Goal: Information Seeking & Learning: Learn about a topic

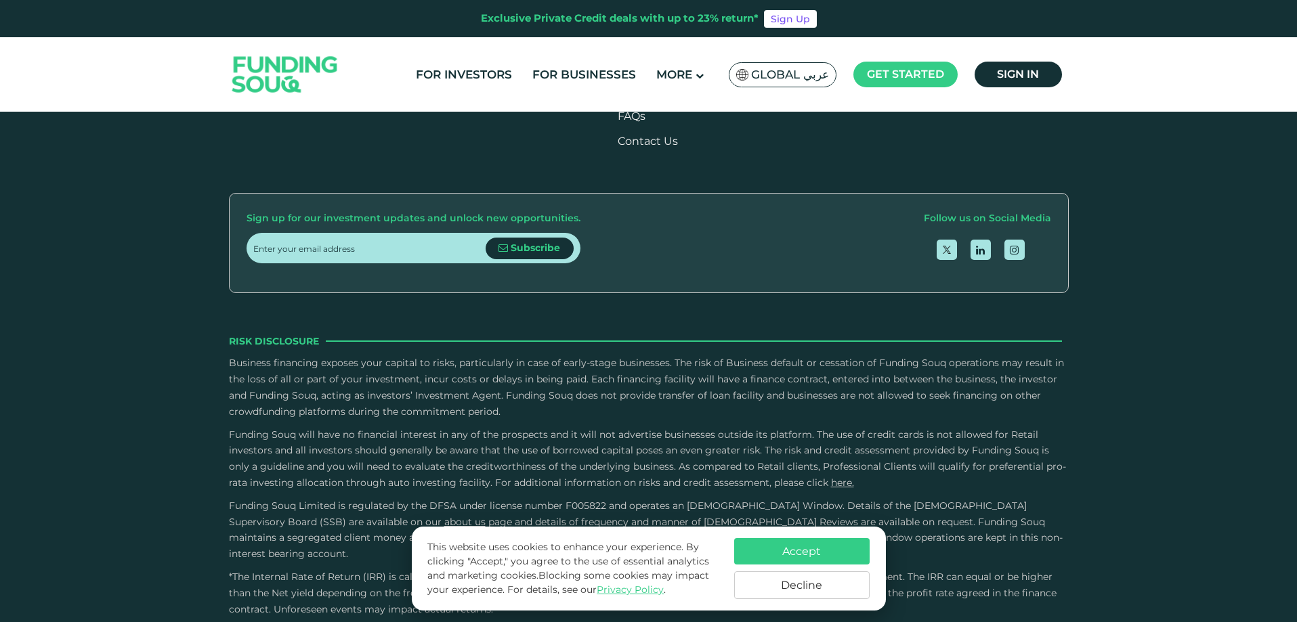
scroll to position [1626, 0]
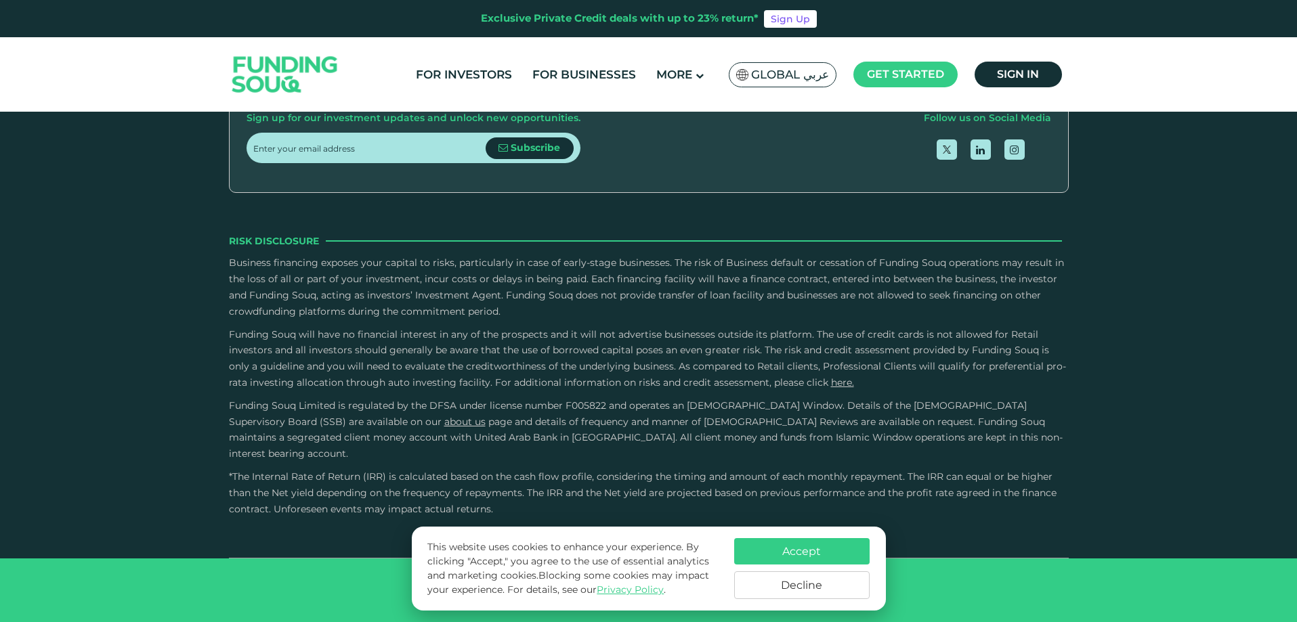
type tc-range-slider "4"
radio input "true"
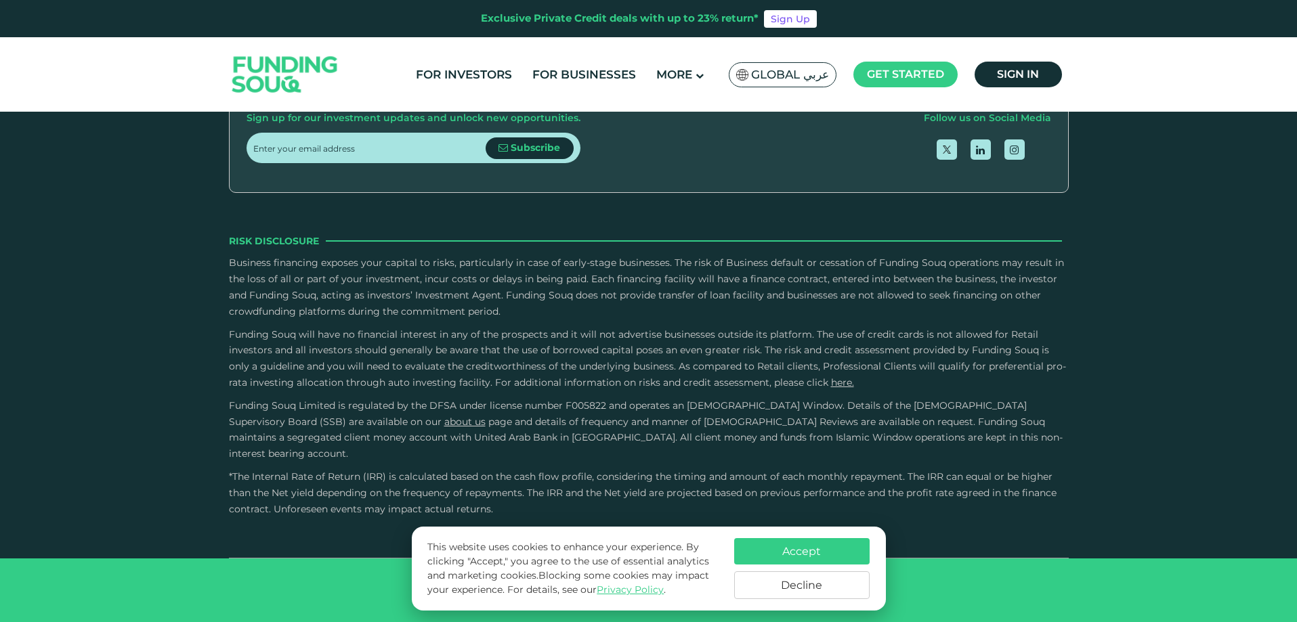
radio input "true"
type tc-range-slider "10000"
drag, startPoint x: 287, startPoint y: 272, endPoint x: 217, endPoint y: 276, distance: 69.8
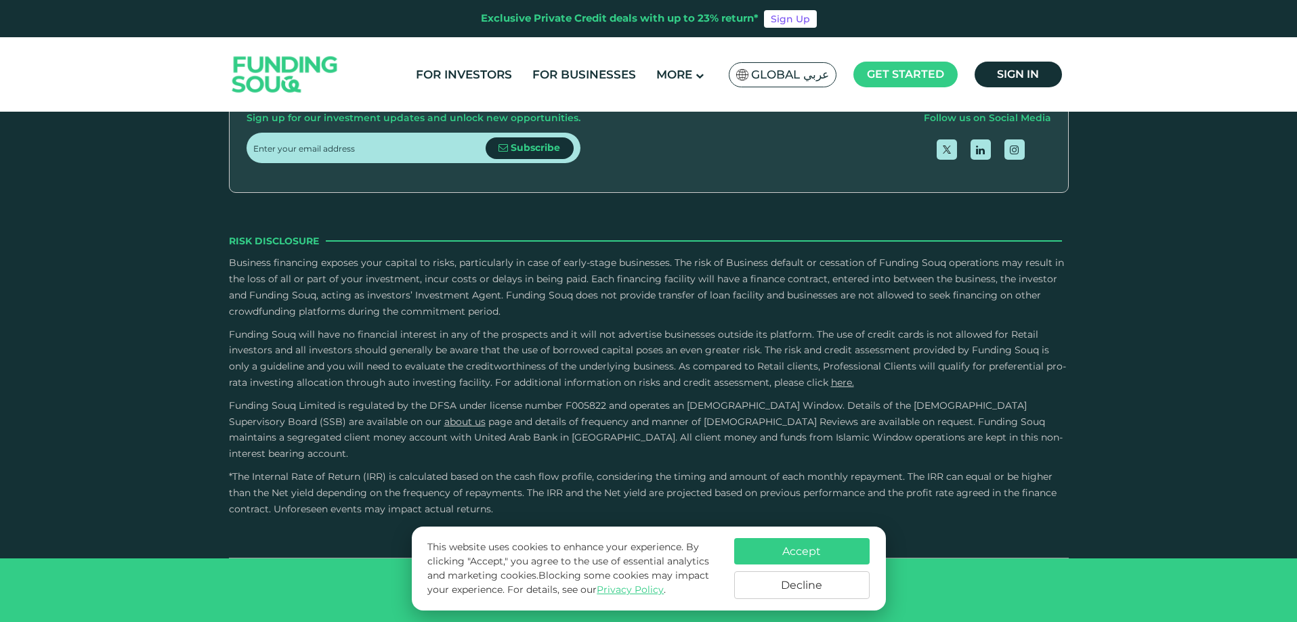
type tc-range-slider "10000"
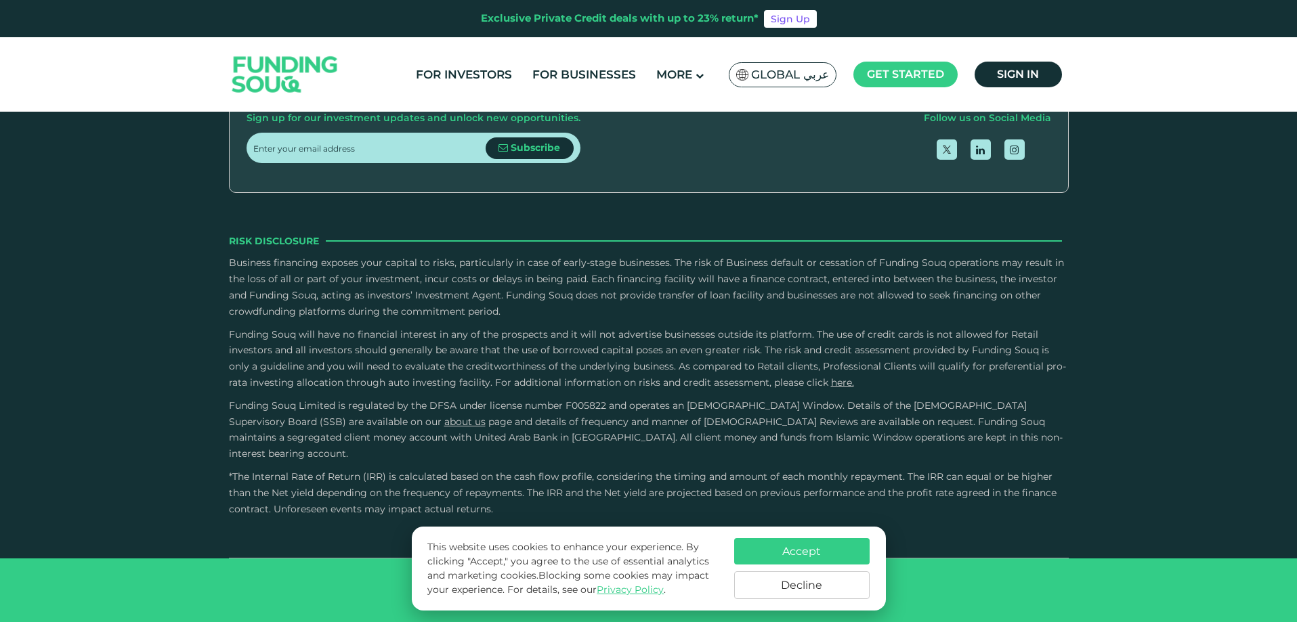
type tc-range-slider "1"
drag, startPoint x: 591, startPoint y: 286, endPoint x: 457, endPoint y: 298, distance: 134.7
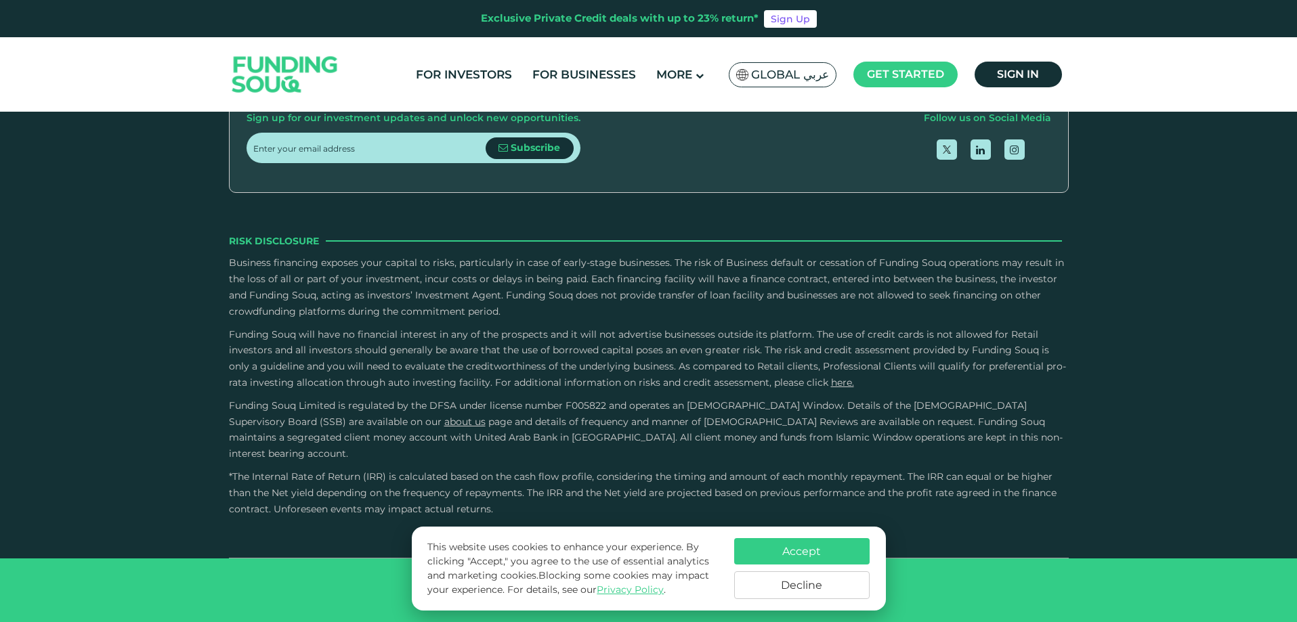
radio input "true"
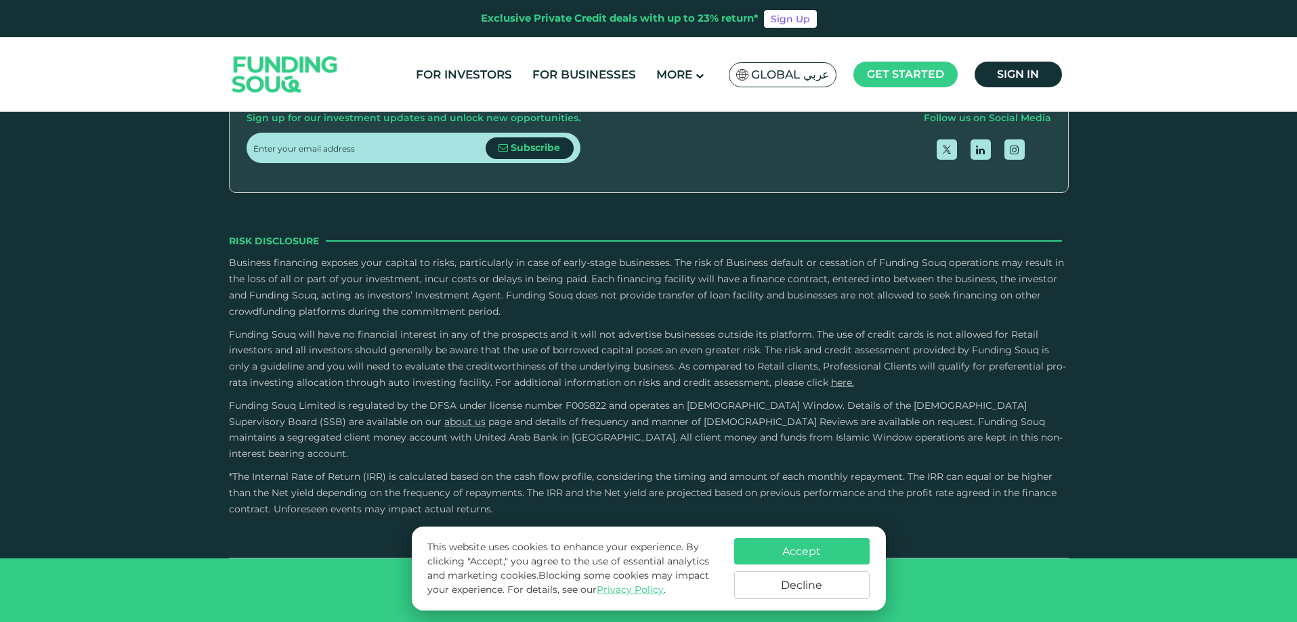
type tc-range-slider "10000"
drag, startPoint x: 263, startPoint y: 267, endPoint x: 274, endPoint y: 271, distance: 11.6
drag, startPoint x: 527, startPoint y: 268, endPoint x: 561, endPoint y: 278, distance: 35.4
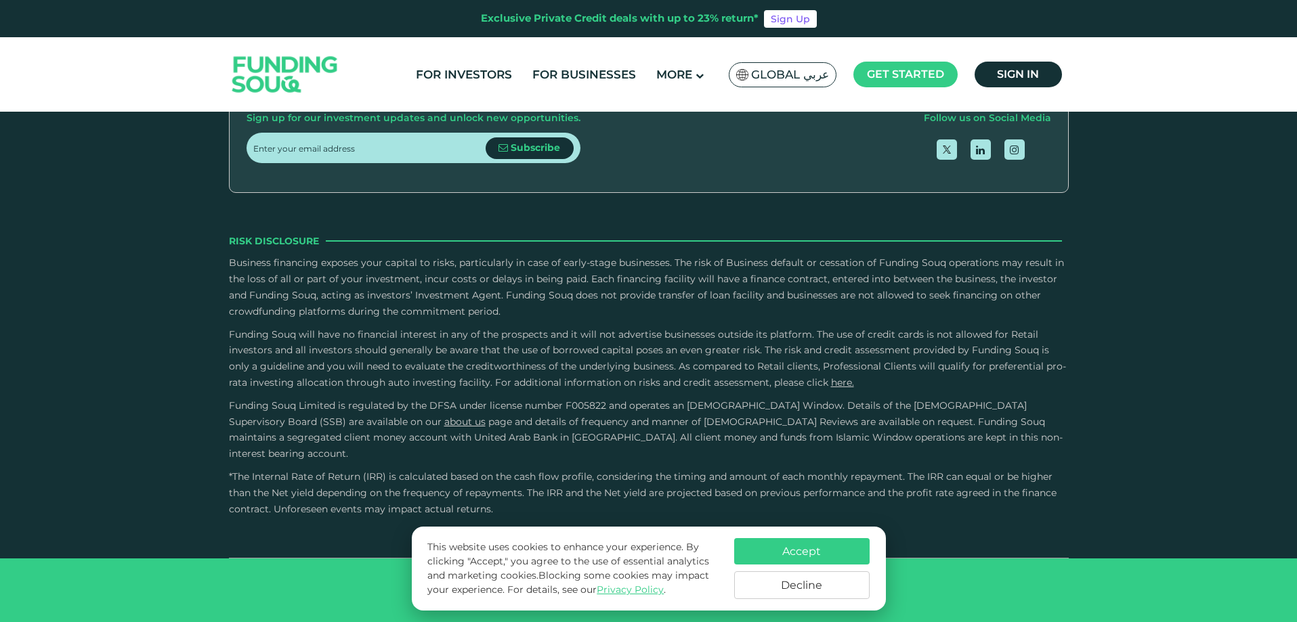
drag, startPoint x: 576, startPoint y: 266, endPoint x: 608, endPoint y: 268, distance: 31.3
drag, startPoint x: 630, startPoint y: 269, endPoint x: 689, endPoint y: 280, distance: 60.0
drag, startPoint x: 683, startPoint y: 265, endPoint x: 770, endPoint y: 282, distance: 88.3
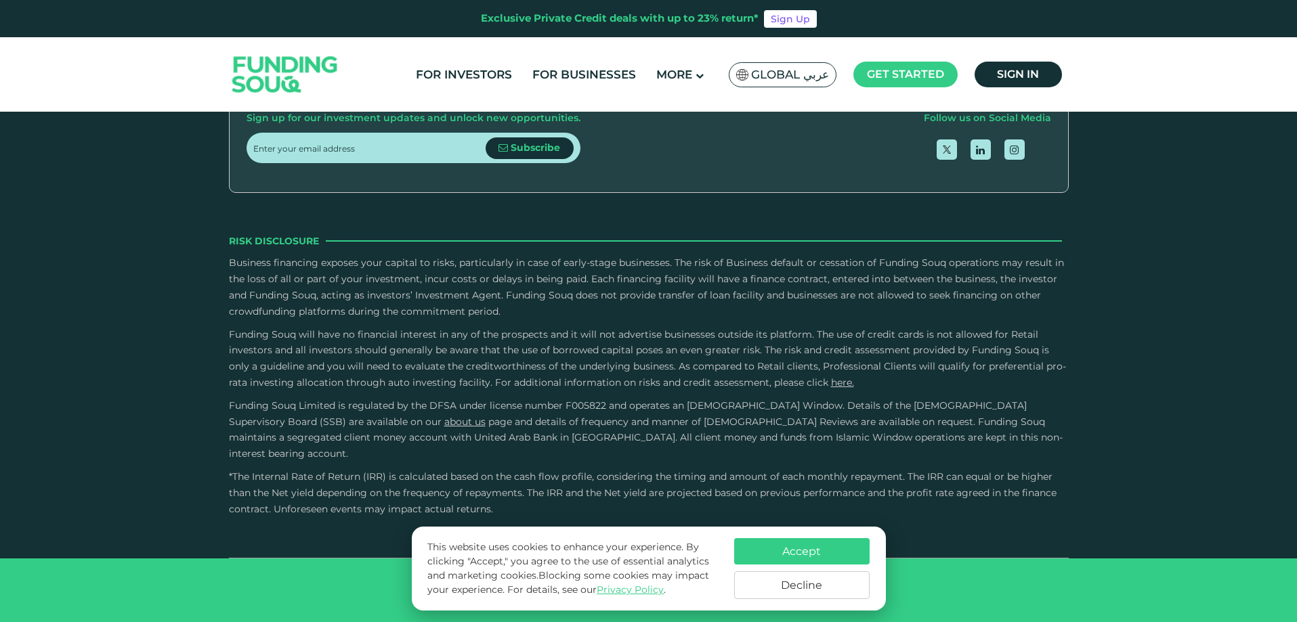
drag, startPoint x: 731, startPoint y: 263, endPoint x: 445, endPoint y: 290, distance: 287.1
drag, startPoint x: 522, startPoint y: 267, endPoint x: 981, endPoint y: 280, distance: 459.4
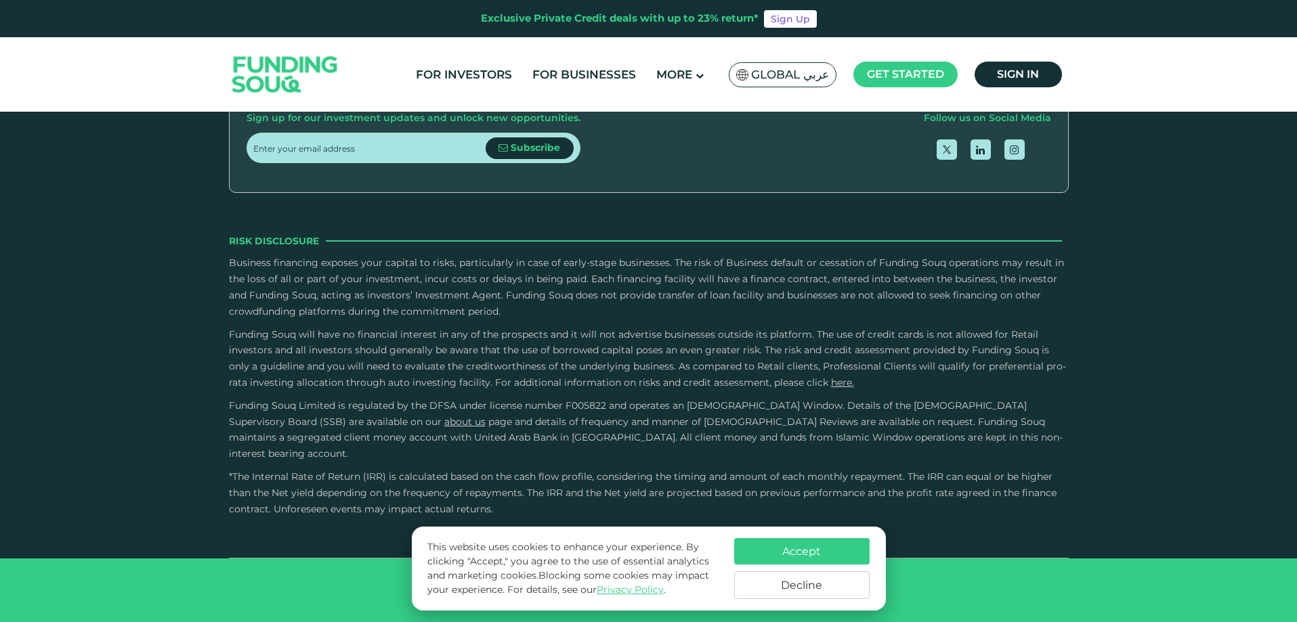
drag, startPoint x: 524, startPoint y: 280, endPoint x: 425, endPoint y: 281, distance: 98.9
type tc-range-slider "1"
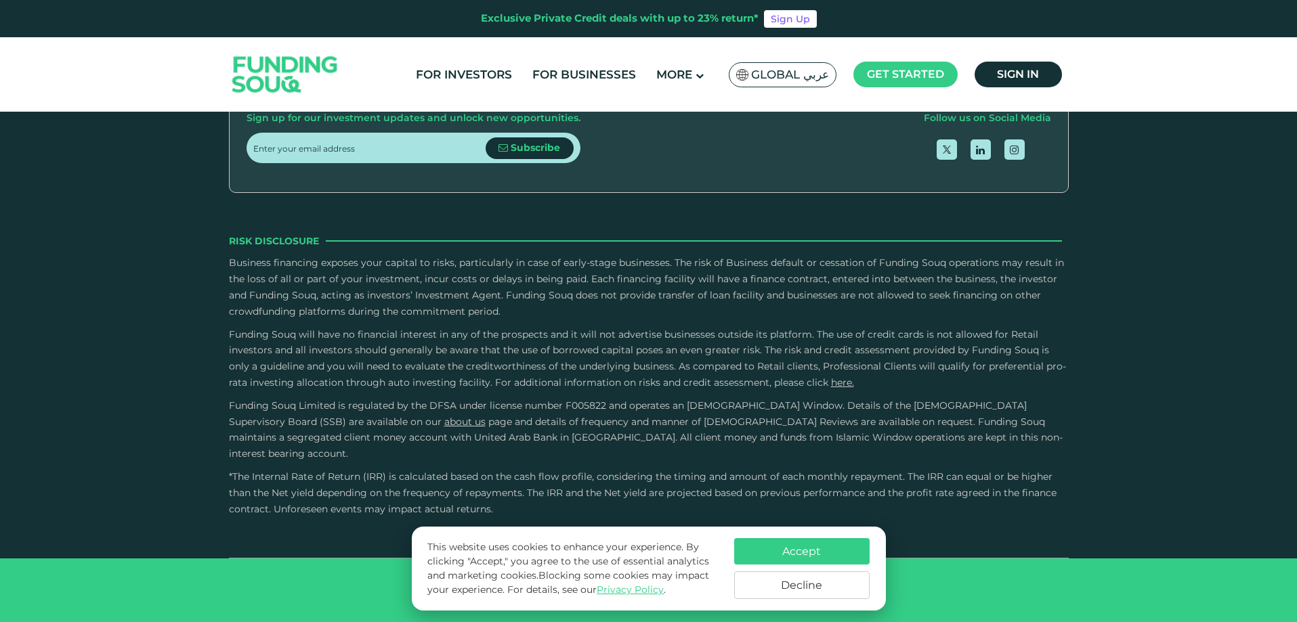
radio input "true"
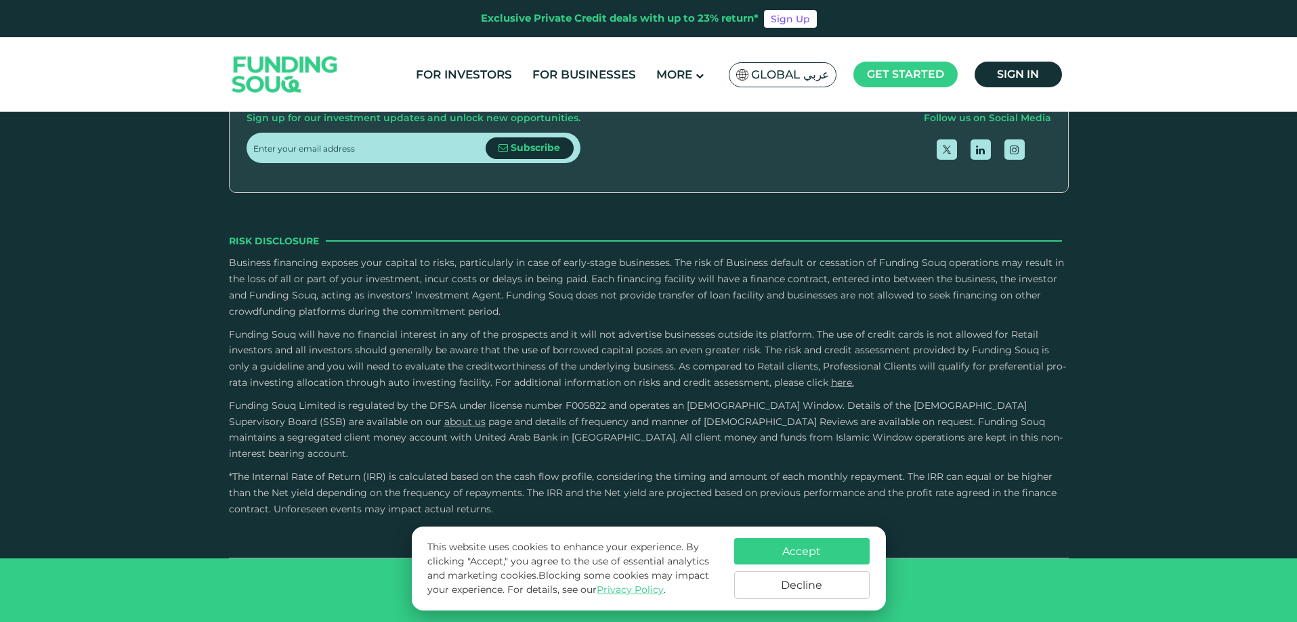
radio input "true"
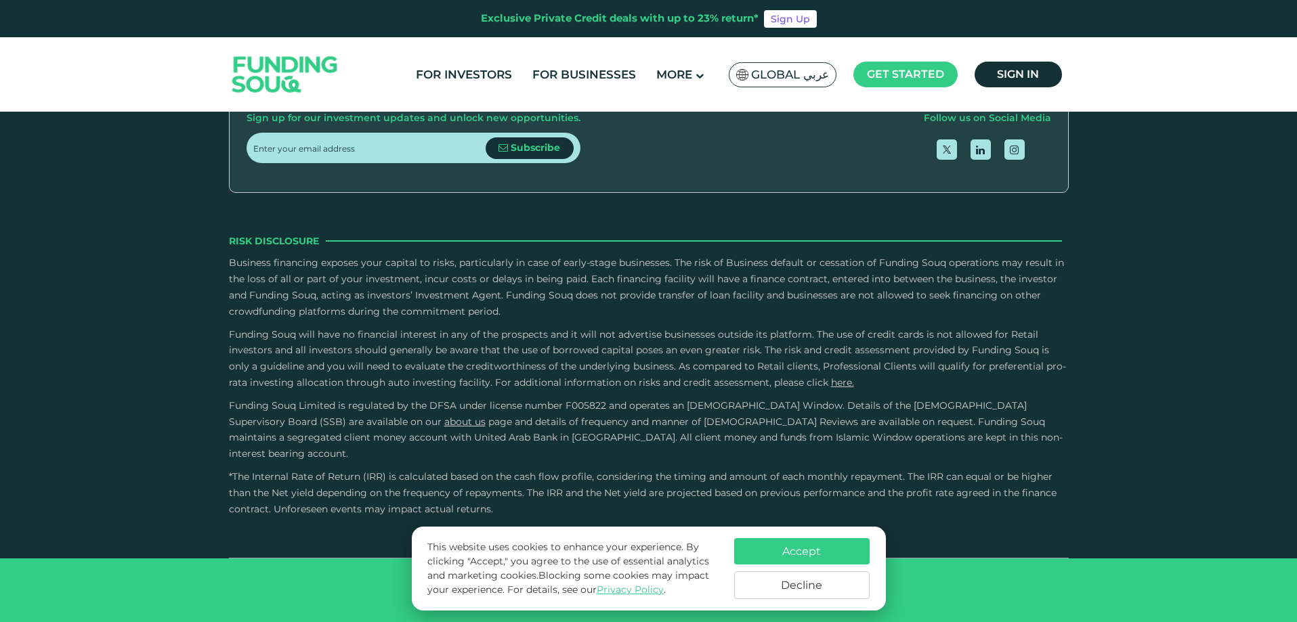
radio input "true"
